Goal: Task Accomplishment & Management: Manage account settings

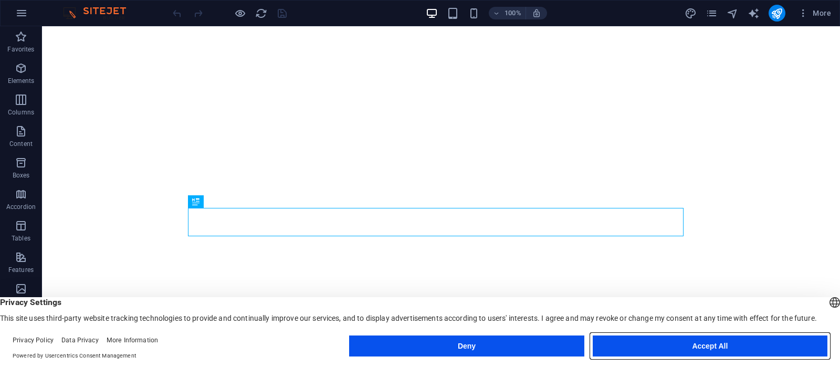
click at [721, 344] on button "Accept All" at bounding box center [710, 346] width 235 height 21
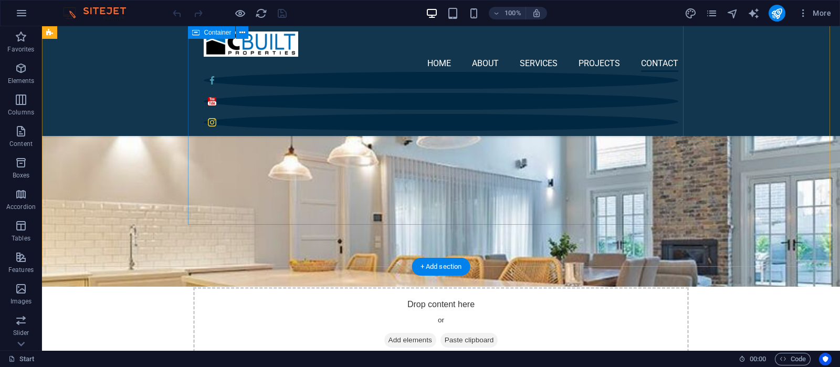
scroll to position [3150, 0]
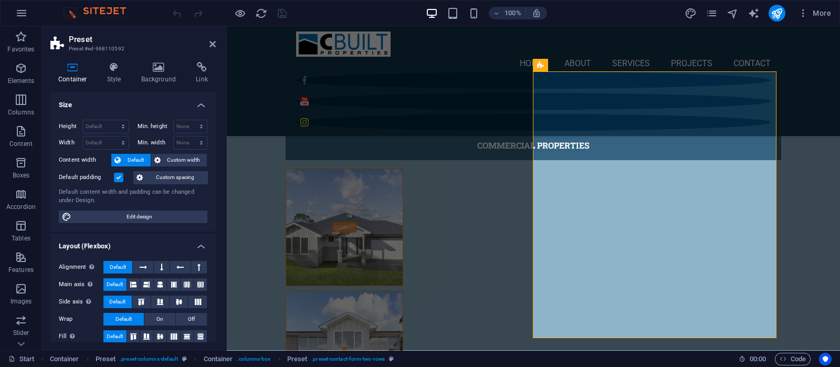
scroll to position [156, 0]
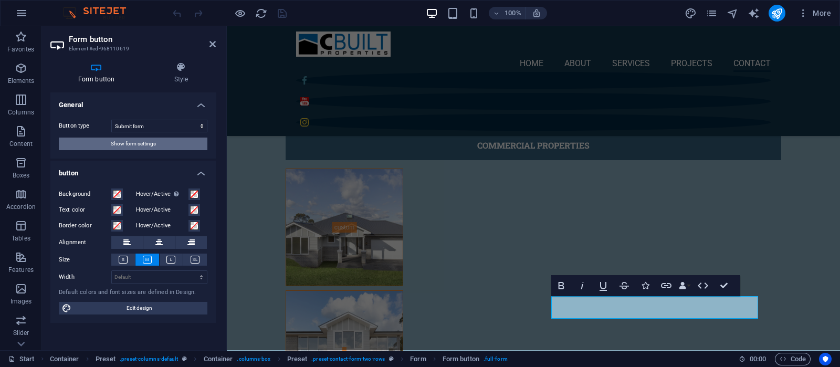
click at [139, 138] on span "Show form settings" at bounding box center [133, 144] width 45 height 13
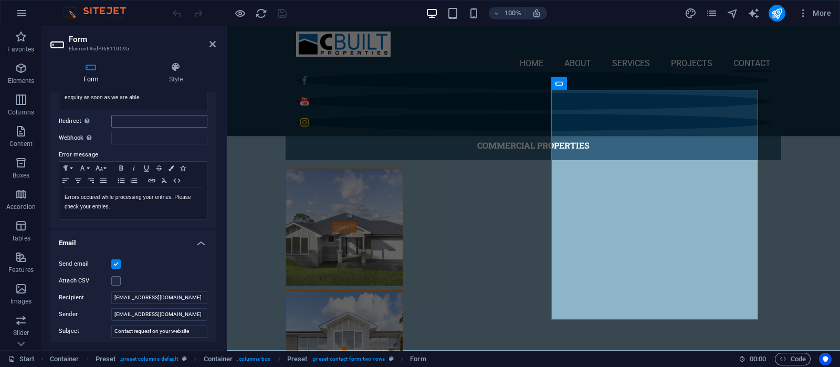
scroll to position [197, 0]
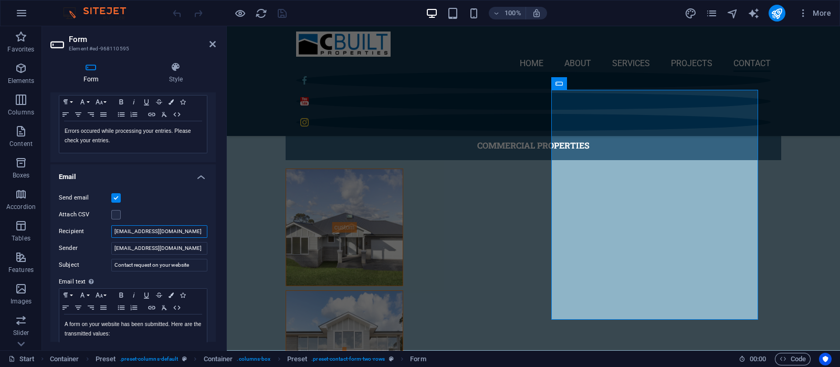
drag, startPoint x: 185, startPoint y: 230, endPoint x: 91, endPoint y: 228, distance: 94.0
click at [91, 228] on div "Recipient [EMAIL_ADDRESS][DOMAIN_NAME]" at bounding box center [133, 231] width 149 height 13
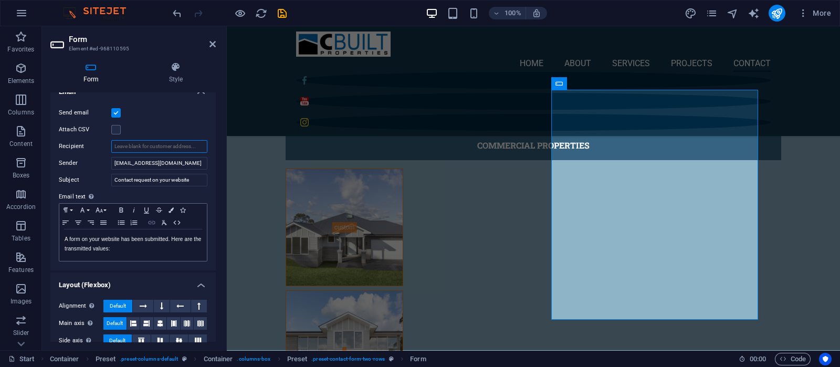
scroll to position [198, 0]
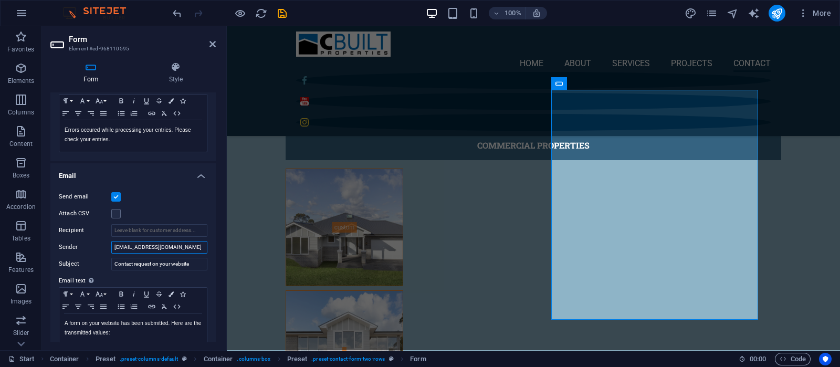
drag, startPoint x: 180, startPoint y: 250, endPoint x: 84, endPoint y: 250, distance: 95.6
click at [84, 250] on div "Sender [EMAIL_ADDRESS][DOMAIN_NAME]" at bounding box center [133, 247] width 149 height 13
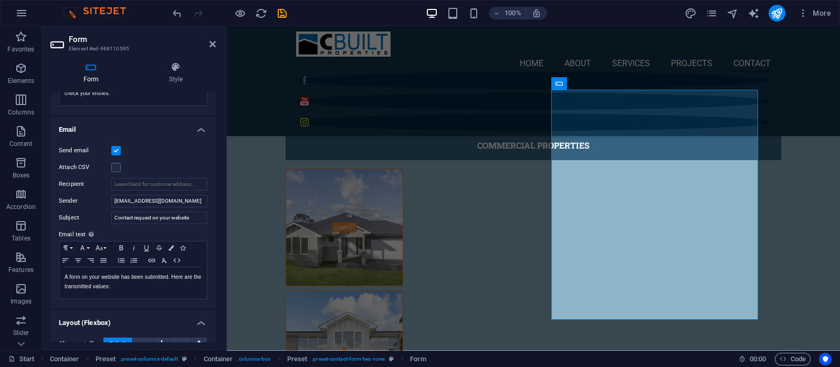
scroll to position [262, 0]
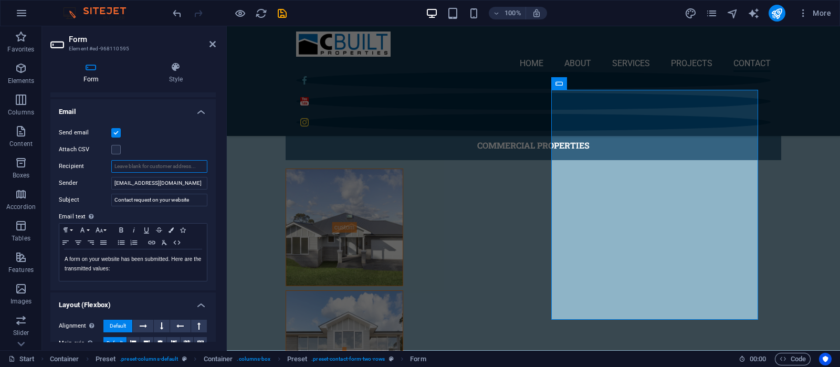
click at [164, 167] on input "Recipient" at bounding box center [159, 166] width 96 height 13
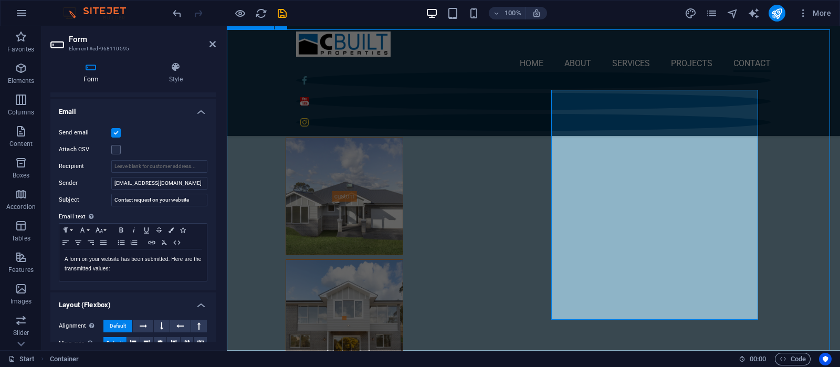
scroll to position [3150, 0]
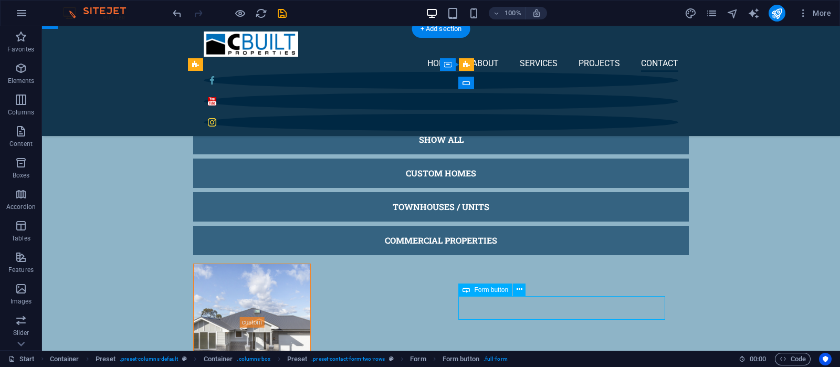
scroll to position [3246, 0]
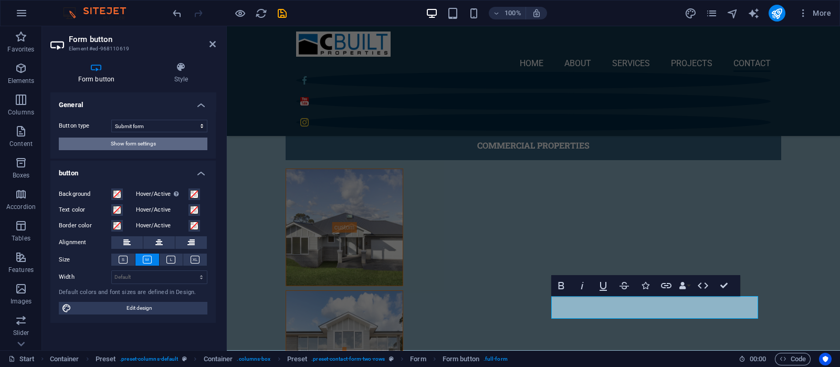
click at [146, 145] on span "Show form settings" at bounding box center [133, 144] width 45 height 13
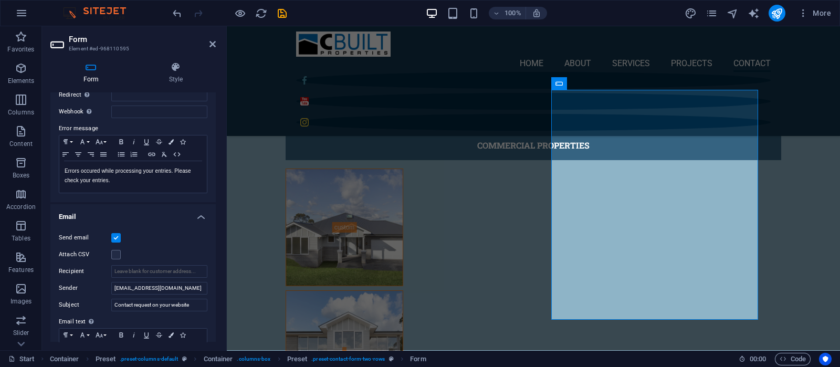
scroll to position [197, 0]
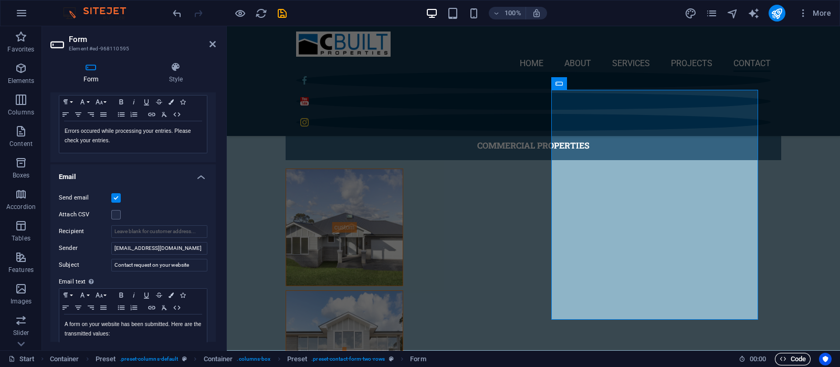
click at [796, 361] on span "Code" at bounding box center [793, 359] width 26 height 13
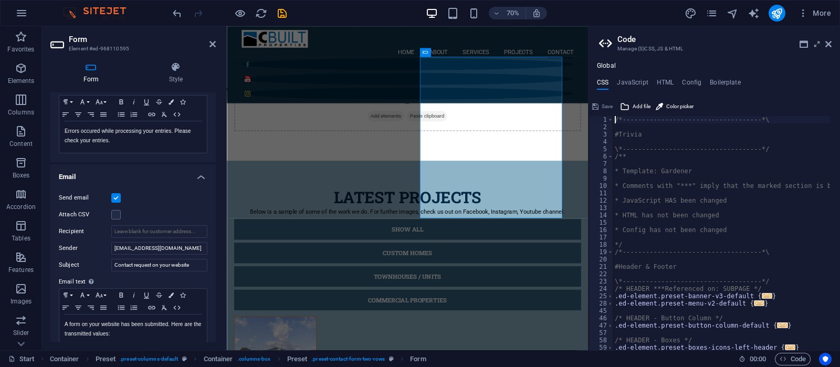
scroll to position [0, 0]
click at [282, 11] on icon "save" at bounding box center [282, 13] width 12 height 12
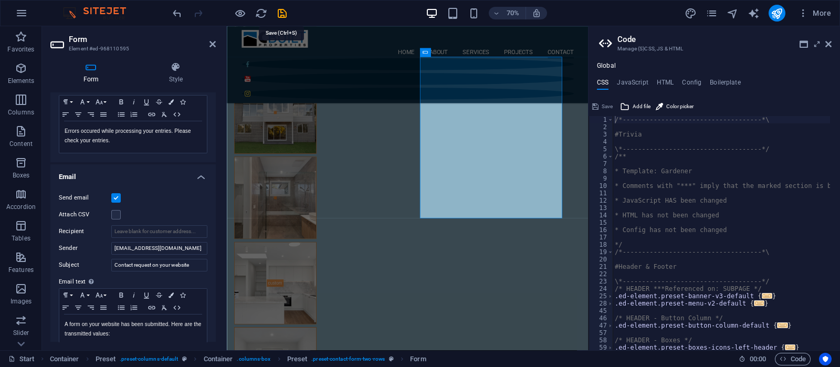
checkbox input "false"
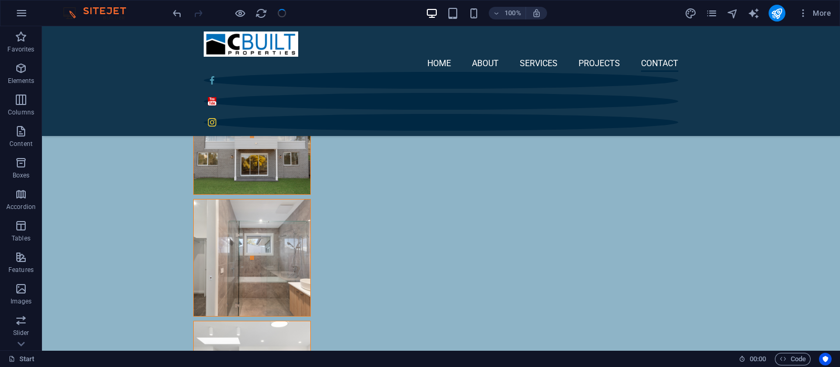
scroll to position [3169, 0]
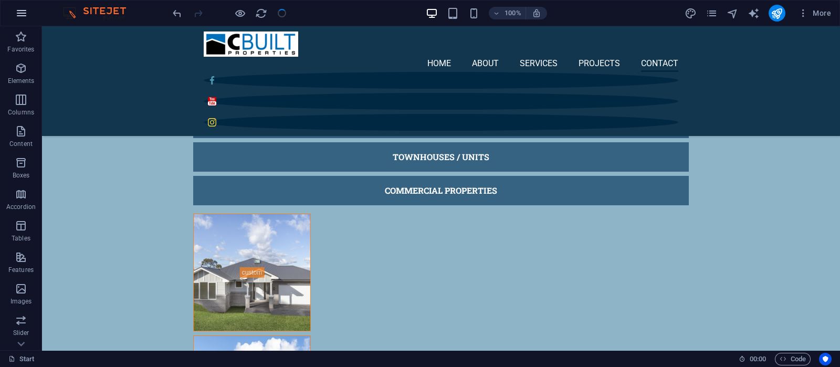
click at [21, 13] on icon "button" at bounding box center [21, 13] width 13 height 13
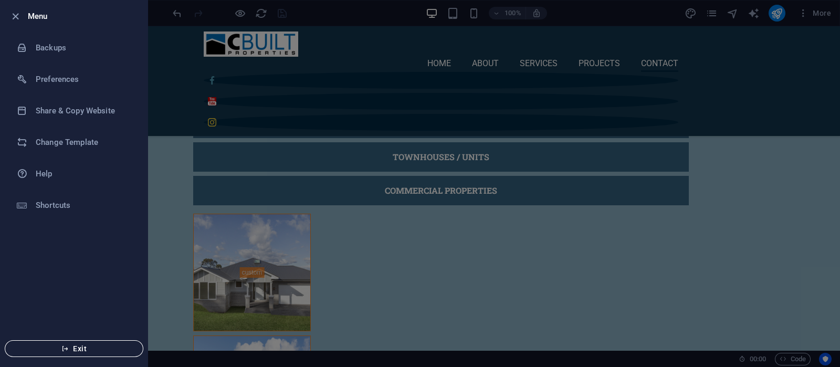
click at [68, 347] on icon "button" at bounding box center [64, 348] width 7 height 7
